Goal: Task Accomplishment & Management: Use online tool/utility

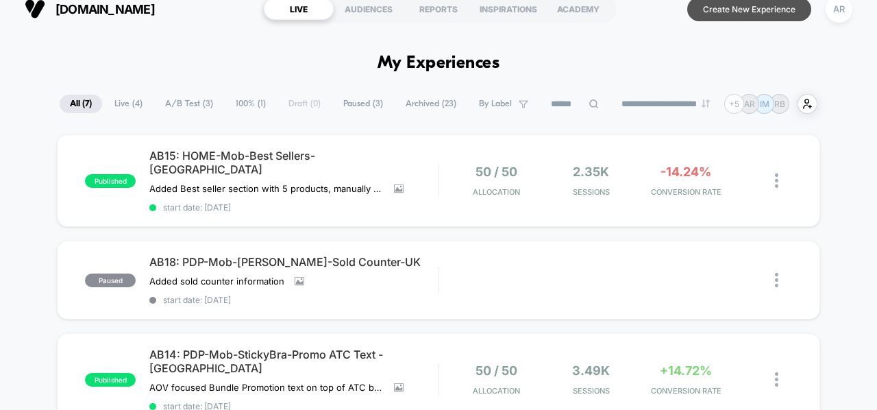
click at [736, 12] on button "Create New Experience" at bounding box center [749, 9] width 124 height 24
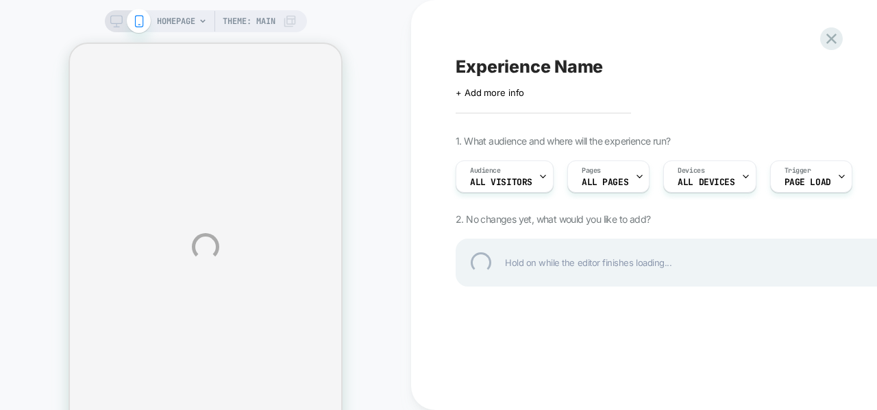
click at [810, 259] on div "HOMEPAGE Theme: MAIN Experience Name Click to edit experience details + Add mor…" at bounding box center [438, 246] width 877 height 493
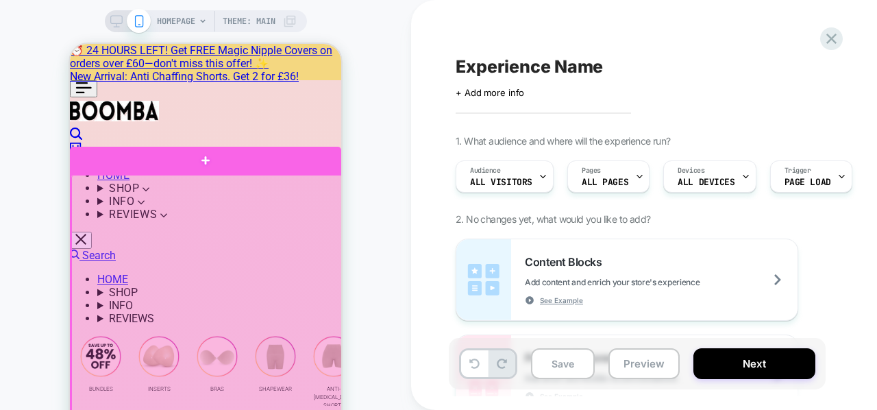
click at [208, 247] on div at bounding box center [206, 310] width 271 height 271
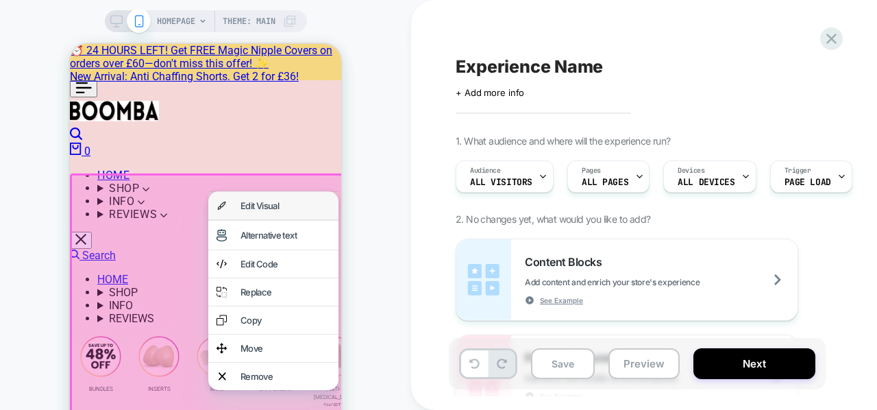
click at [248, 209] on div "Edit Visual" at bounding box center [286, 205] width 90 height 11
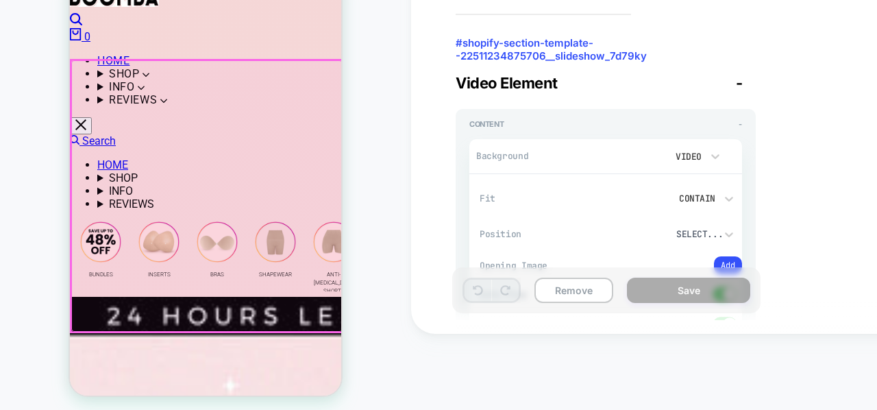
scroll to position [27, 0]
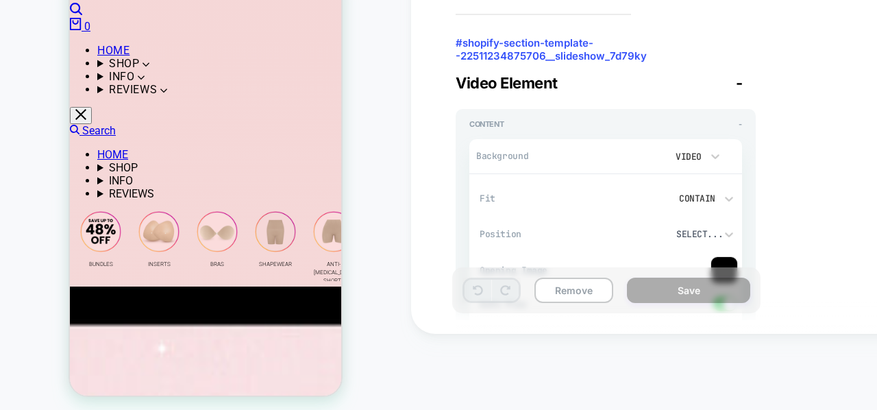
click at [400, 276] on div "HOMEPAGE Theme: MAIN" at bounding box center [205, 171] width 411 height 466
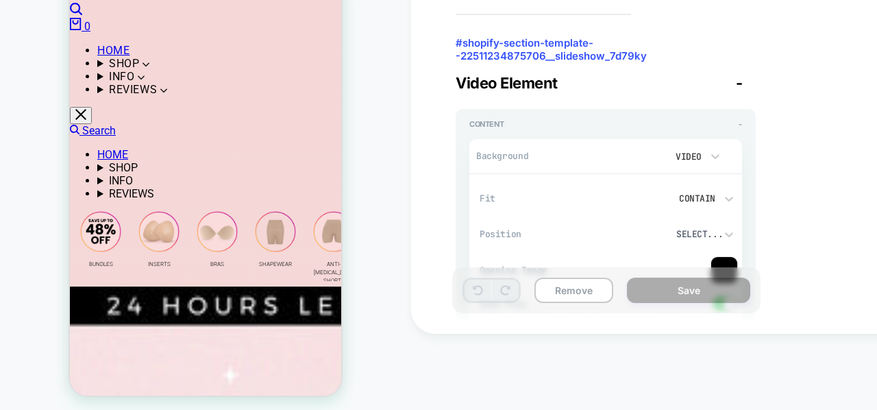
click at [53, 208] on div "HOMEPAGE Theme: MAIN" at bounding box center [205, 171] width 411 height 466
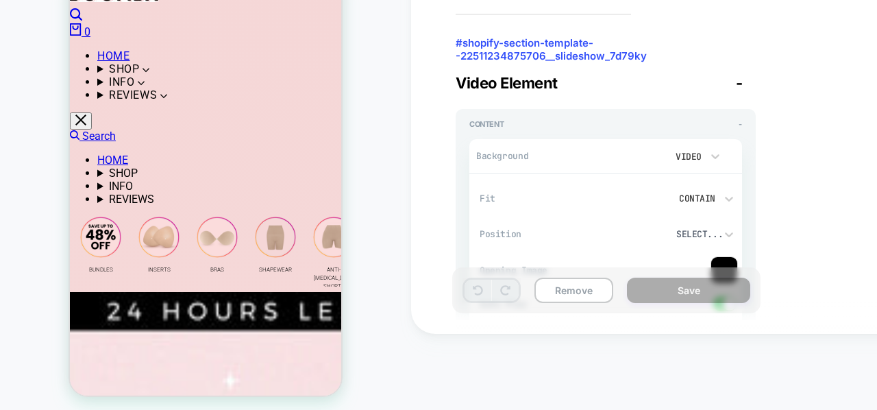
scroll to position [44, 0]
click at [530, 352] on div "HOMEPAGE Theme: MAIN < Back to changes Visual Editor #shopify-section-template-…" at bounding box center [438, 170] width 877 height 493
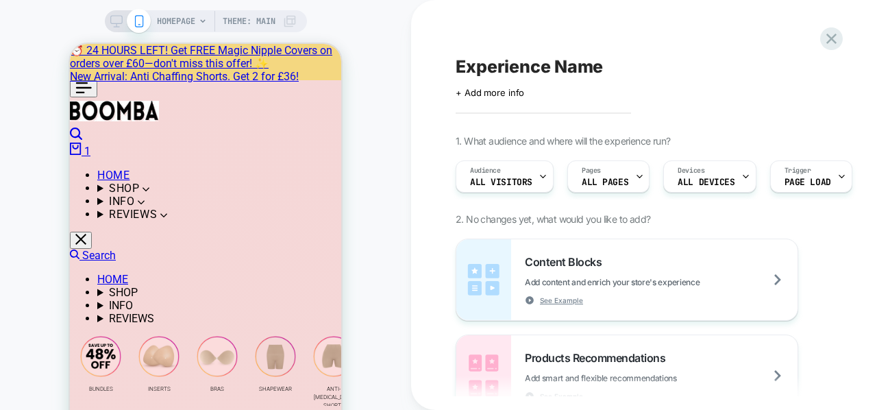
click at [31, 212] on div "HOMEPAGE Theme: MAIN" at bounding box center [205, 247] width 411 height 466
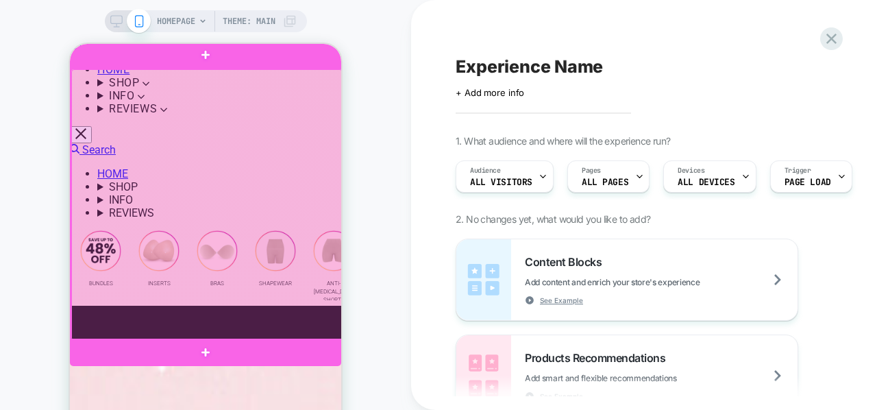
scroll to position [106, 0]
click at [262, 238] on div at bounding box center [206, 204] width 271 height 271
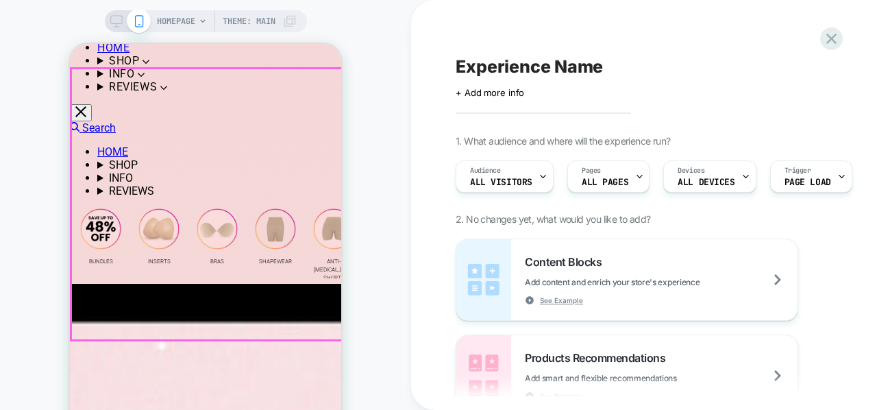
drag, startPoint x: 437, startPoint y: 196, endPoint x: 419, endPoint y: 191, distance: 17.8
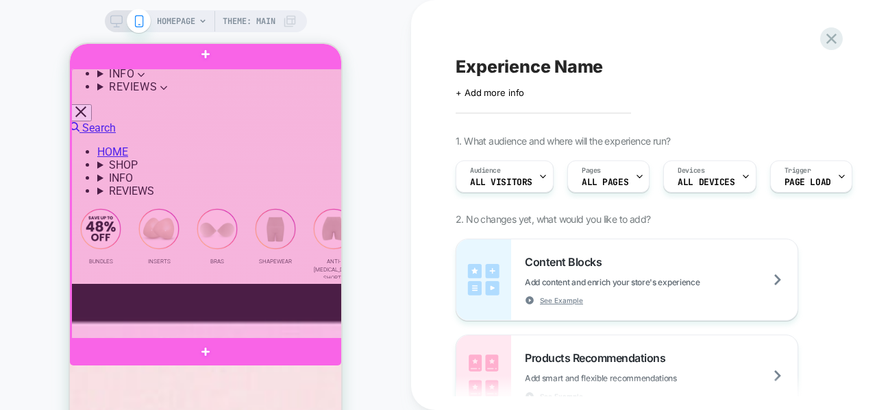
click at [292, 125] on div at bounding box center [206, 204] width 271 height 271
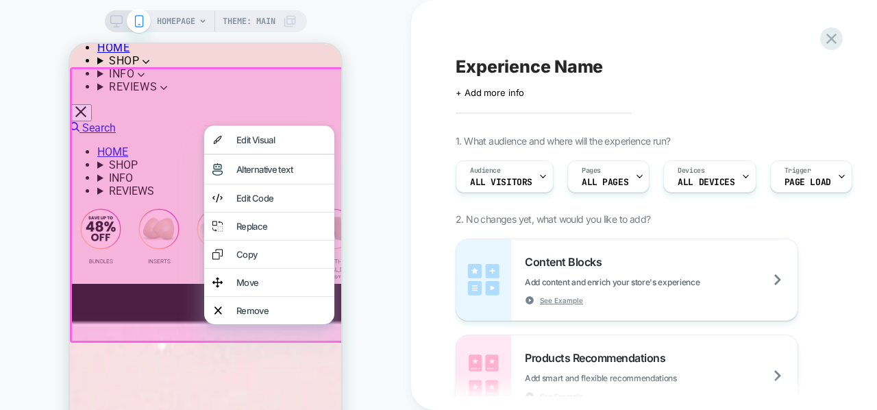
click at [292, 125] on div at bounding box center [269, 125] width 130 height 1
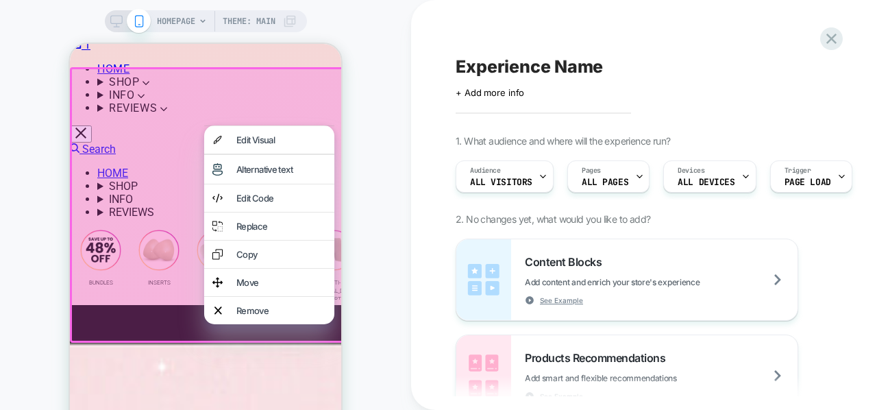
click at [291, 110] on div at bounding box center [207, 204] width 275 height 275
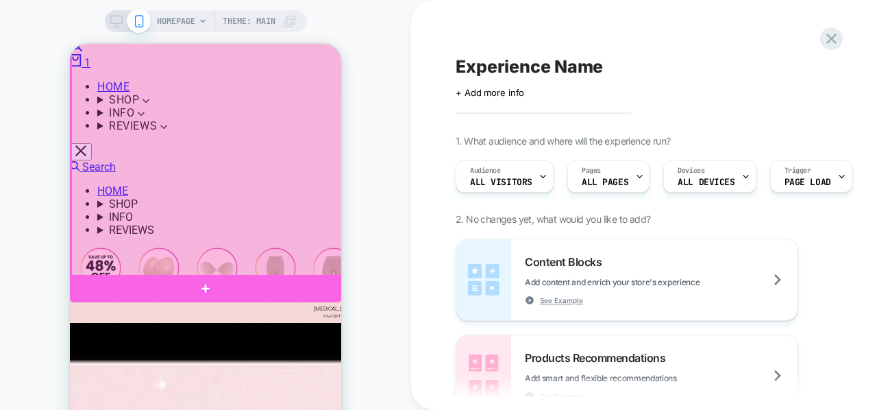
scroll to position [105, 0]
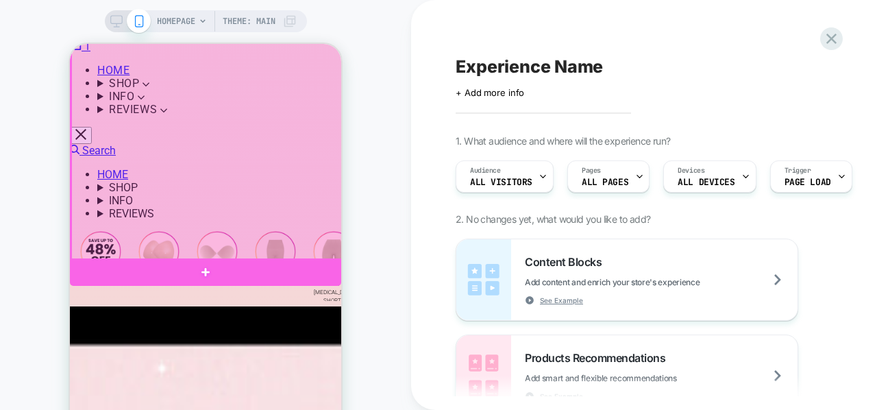
click at [206, 132] on div at bounding box center [206, 124] width 271 height 271
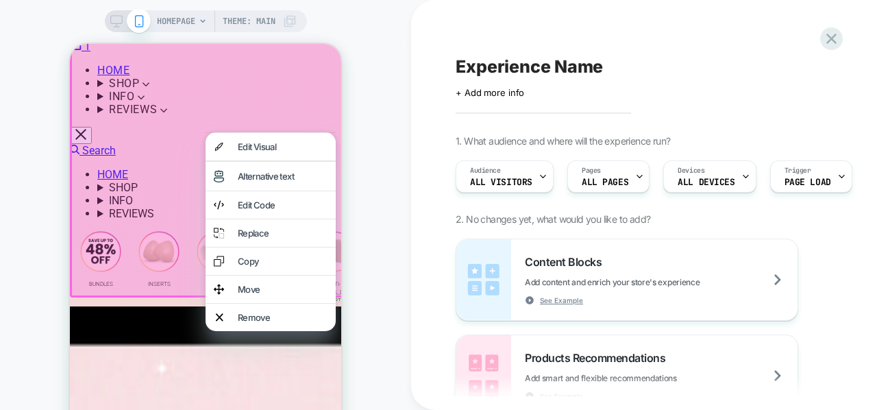
click at [206, 132] on div at bounding box center [271, 132] width 130 height 1
click at [403, 189] on div "HOMEPAGE Theme: MAIN" at bounding box center [205, 247] width 411 height 466
